Goal: Find specific page/section

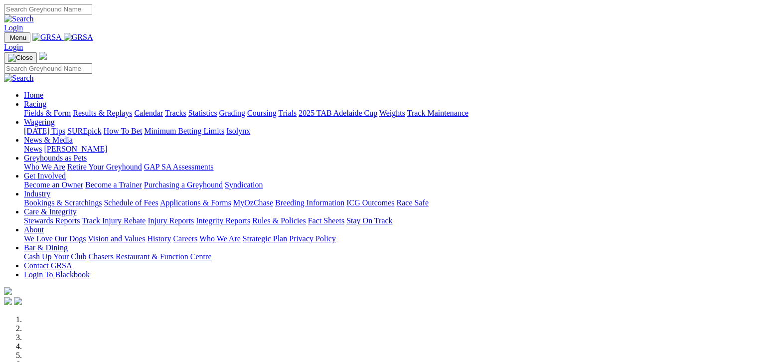
click at [48, 109] on link "Fields & Form" at bounding box center [47, 113] width 47 height 8
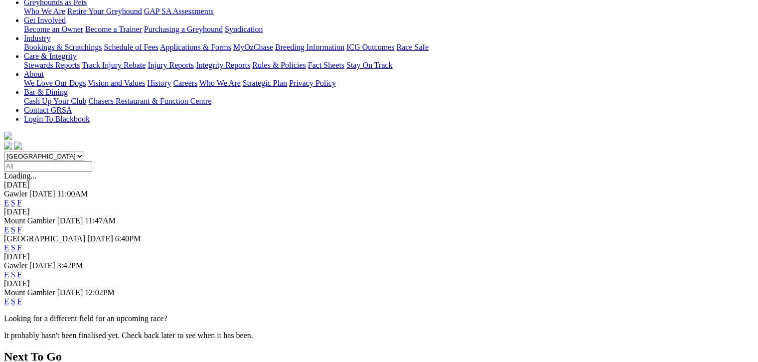
scroll to position [174, 0]
click at [22, 296] on link "F" at bounding box center [19, 300] width 4 height 8
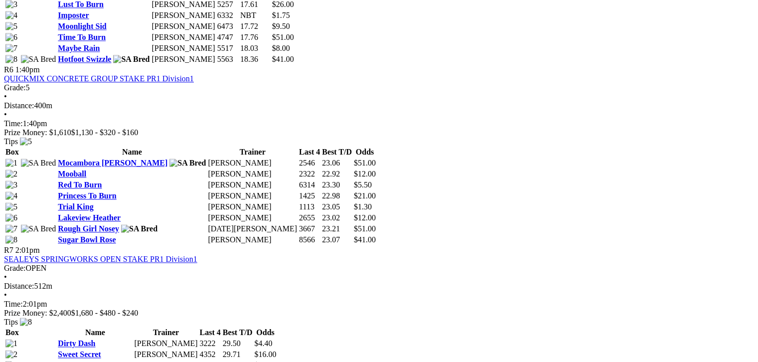
scroll to position [1321, 0]
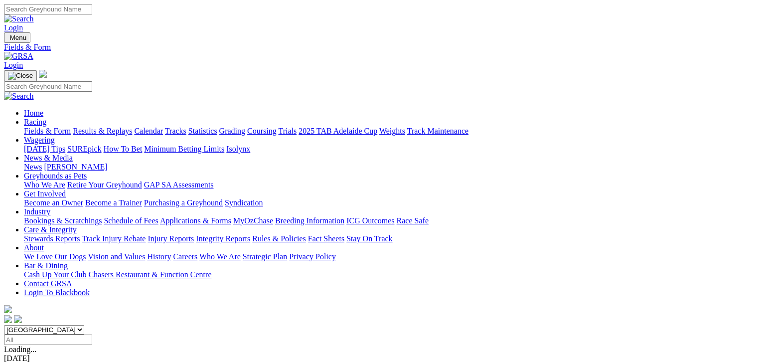
click at [377, 127] on link "2025 TAB Adelaide Cup" at bounding box center [338, 131] width 79 height 8
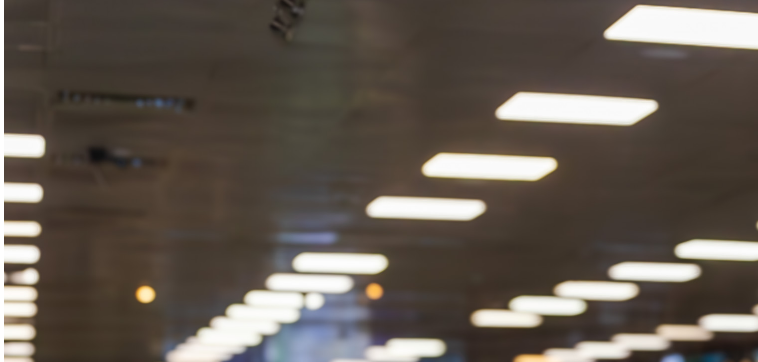
scroll to position [1253, 0]
